Goal: Information Seeking & Learning: Learn about a topic

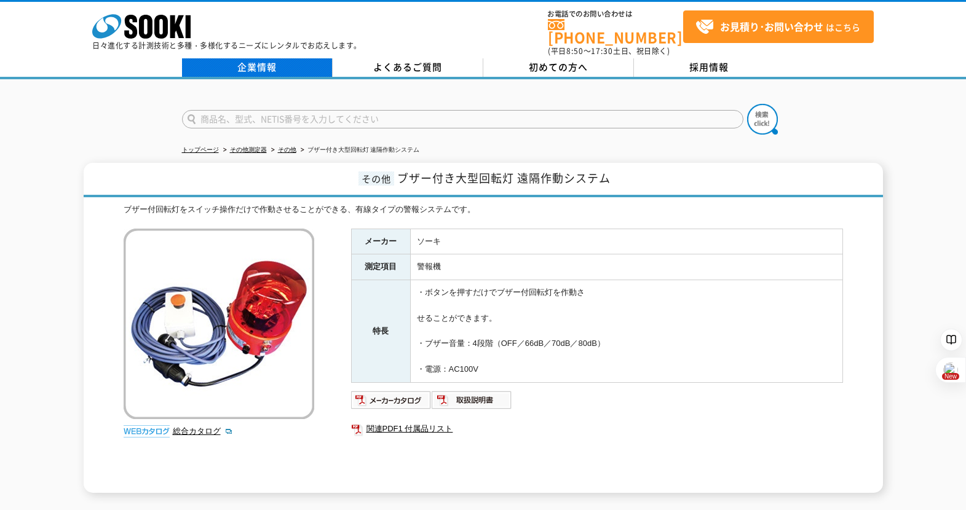
click at [255, 60] on link "企業情報" at bounding box center [257, 67] width 151 height 18
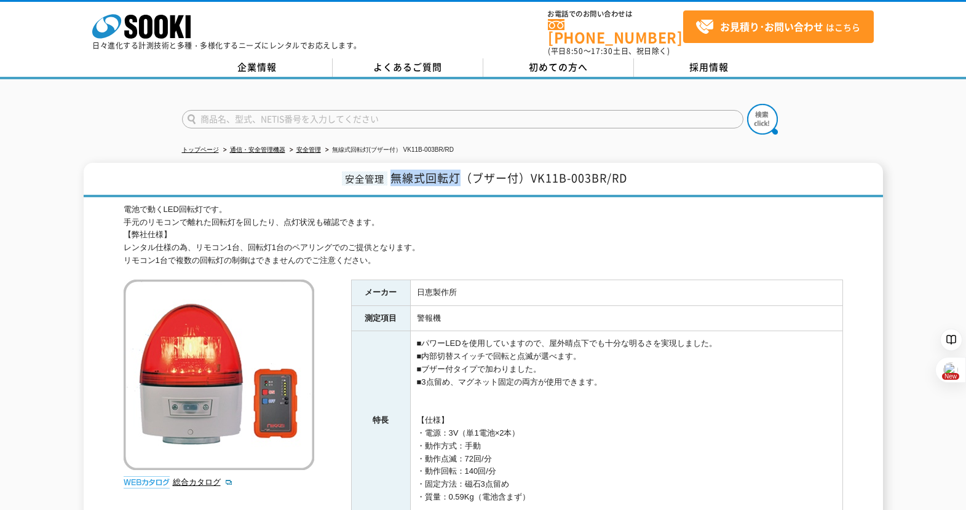
drag, startPoint x: 385, startPoint y: 168, endPoint x: 459, endPoint y: 168, distance: 73.2
click at [459, 168] on h1 "安全管理 無線式回転灯（ブザー付）VK11B-003BR/RD" at bounding box center [483, 180] width 799 height 34
copy span "無線式回転灯"
